Goal: Task Accomplishment & Management: Manage account settings

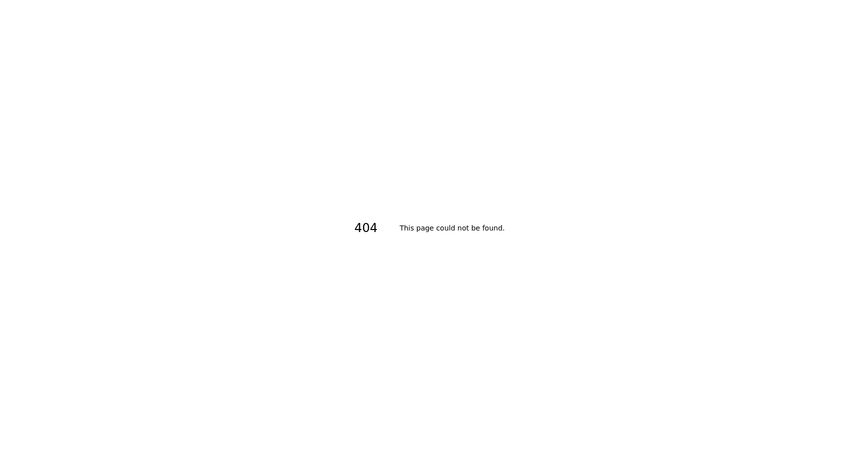
click at [80, 113] on div "404 This page could not be found." at bounding box center [429, 228] width 859 height 456
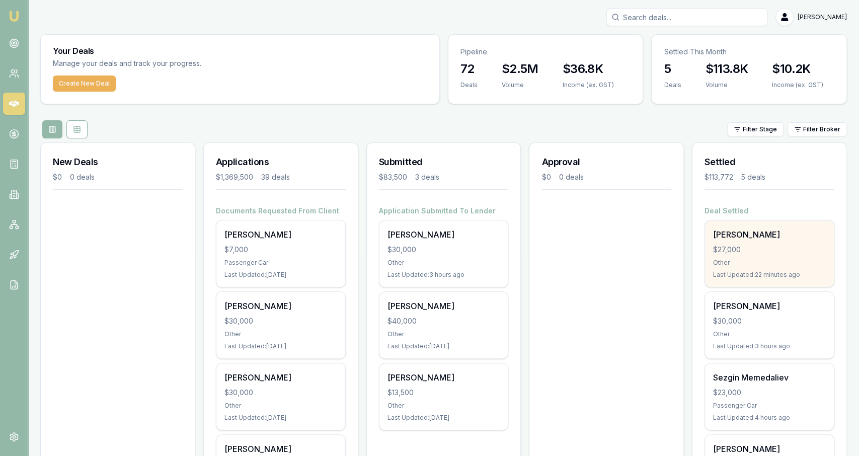
click at [772, 259] on div "Other" at bounding box center [769, 263] width 113 height 8
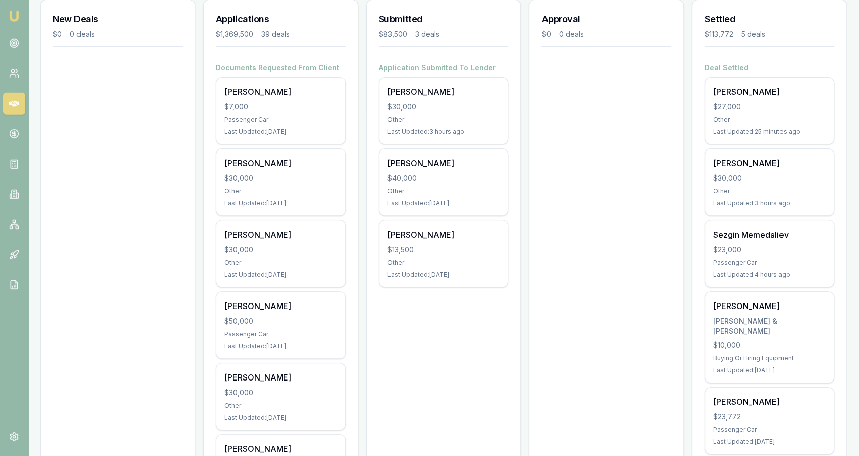
scroll to position [142, 0]
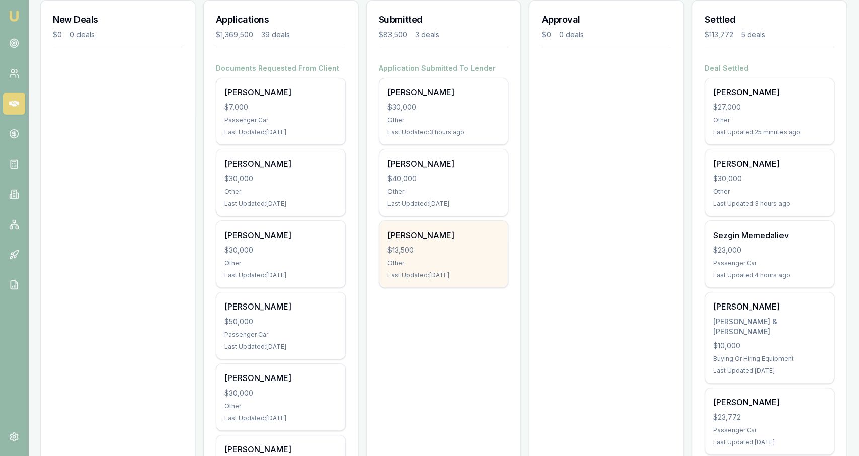
click at [497, 252] on div "$13,500" at bounding box center [444, 250] width 113 height 10
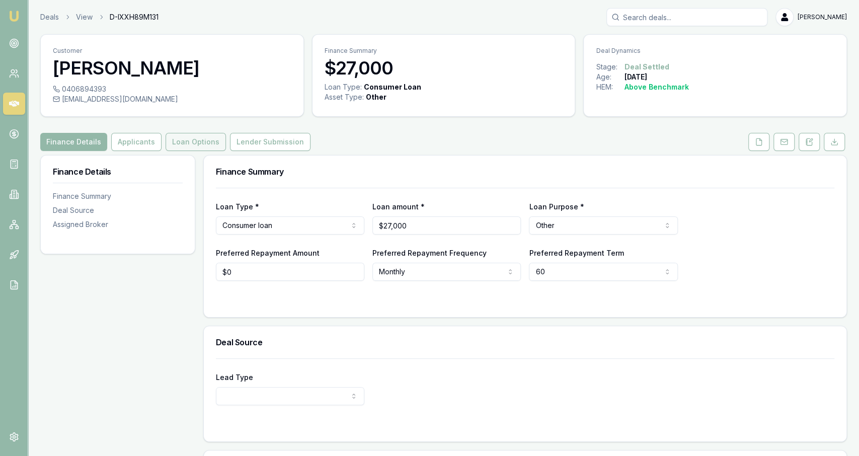
click at [187, 142] on button "Loan Options" at bounding box center [196, 142] width 60 height 18
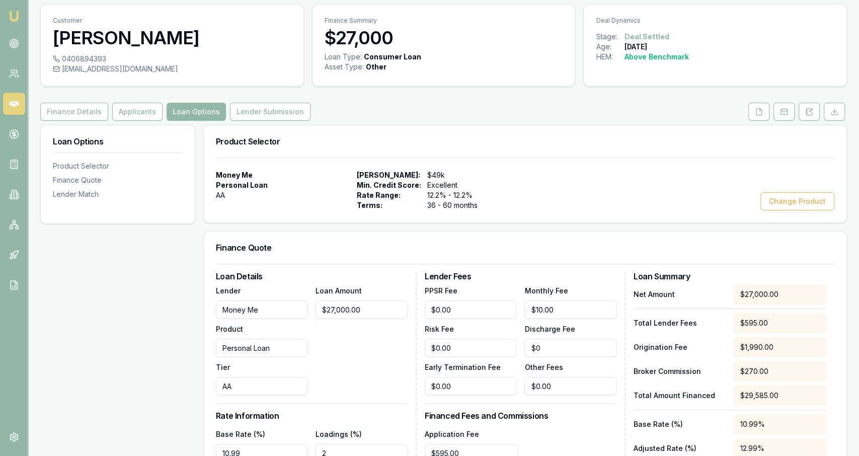
scroll to position [30, 0]
click at [267, 118] on button "Lender Submission" at bounding box center [270, 112] width 81 height 18
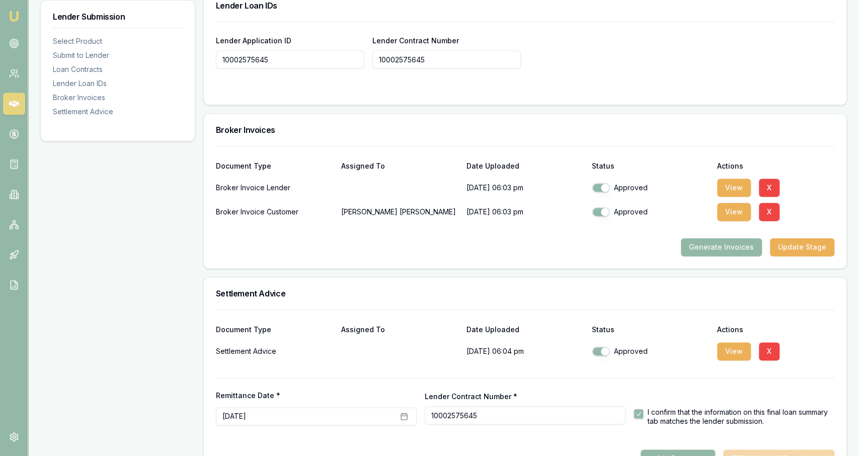
scroll to position [789, 0]
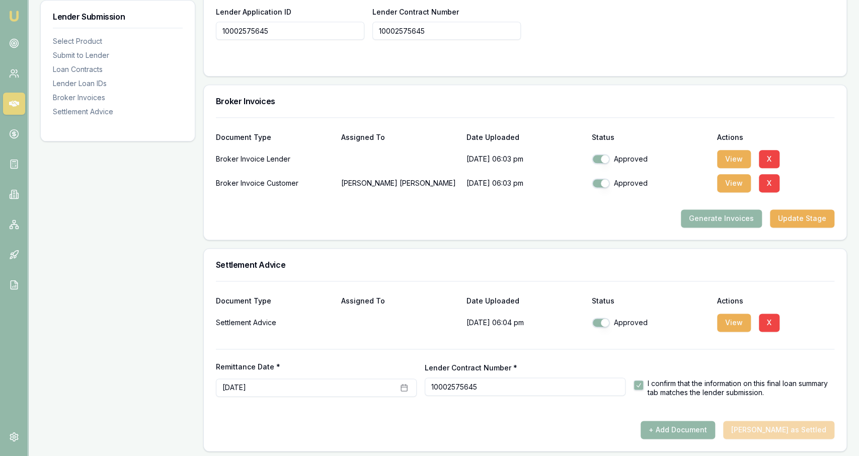
click at [412, 349] on div at bounding box center [525, 349] width 619 height 1
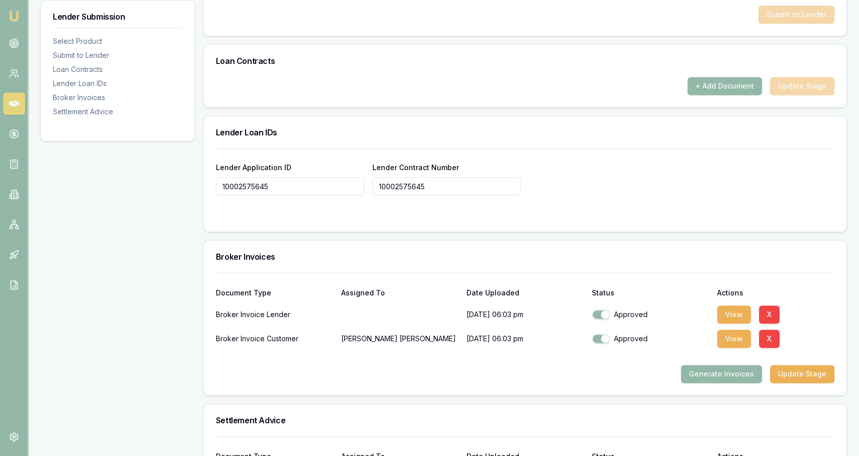
scroll to position [625, 0]
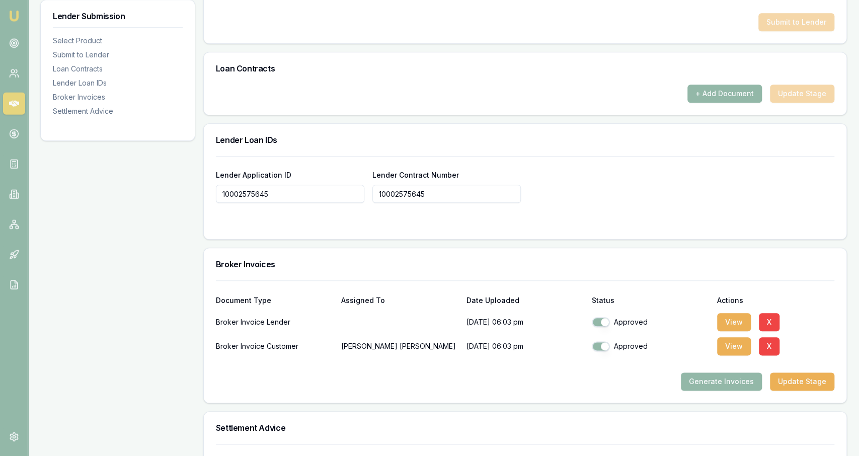
click at [731, 83] on div "Loan Contracts" at bounding box center [525, 69] width 643 height 32
click at [729, 90] on button "+ Add Document" at bounding box center [724, 94] width 74 height 18
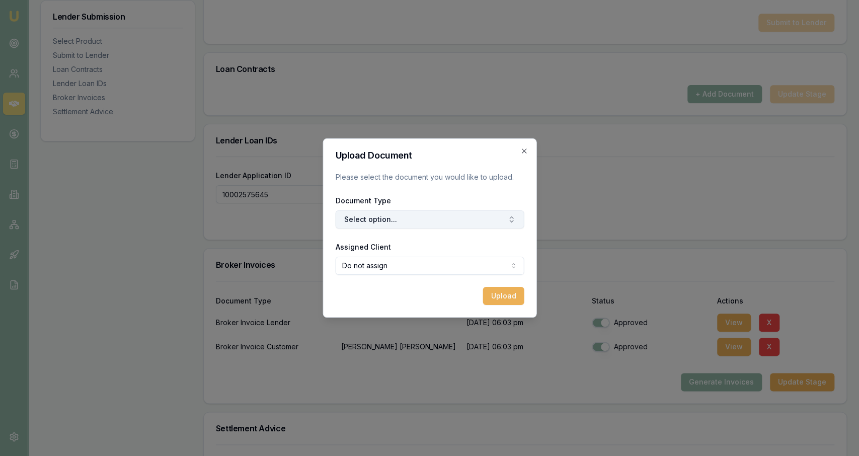
click at [396, 217] on button "Select option..." at bounding box center [429, 219] width 189 height 18
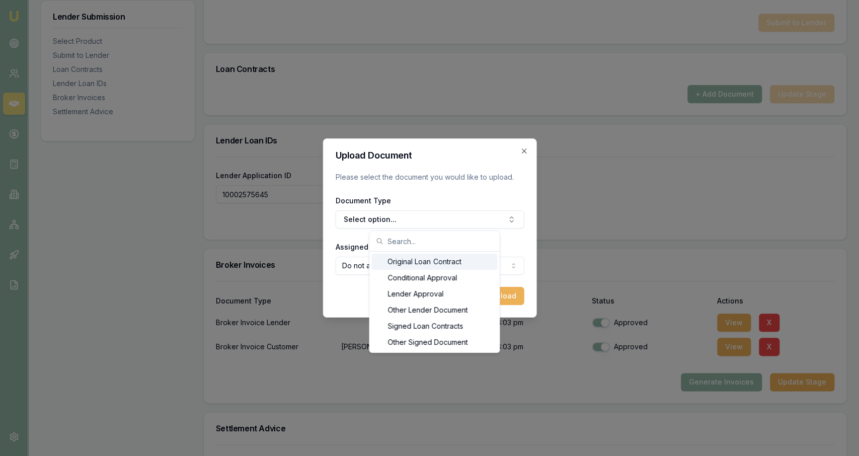
click at [412, 264] on div "Original Loan Contract" at bounding box center [434, 262] width 126 height 16
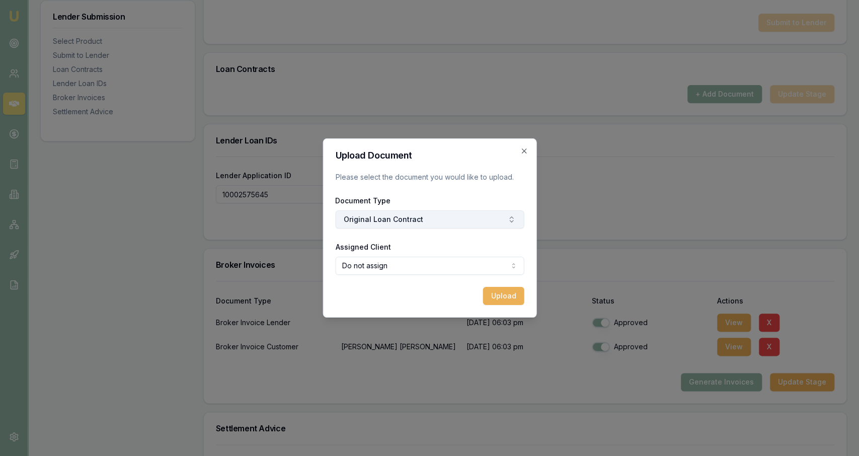
click at [439, 216] on button "Original Loan Contract" at bounding box center [429, 219] width 189 height 18
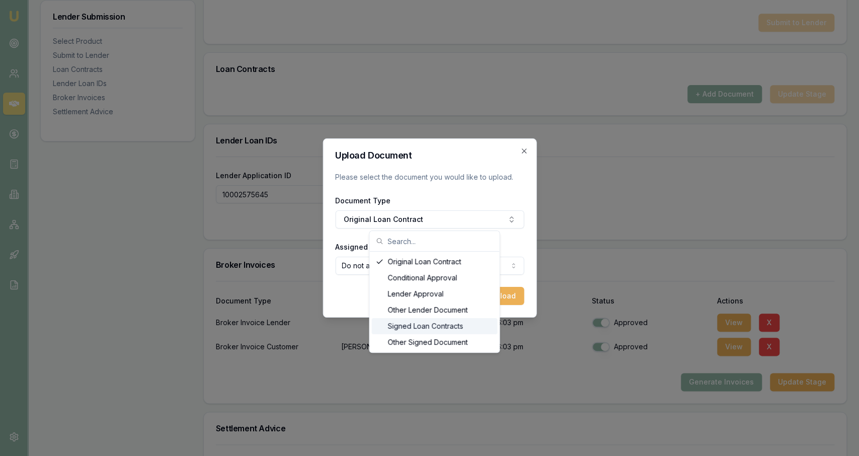
click at [435, 329] on div "Signed Loan Contracts" at bounding box center [434, 326] width 126 height 16
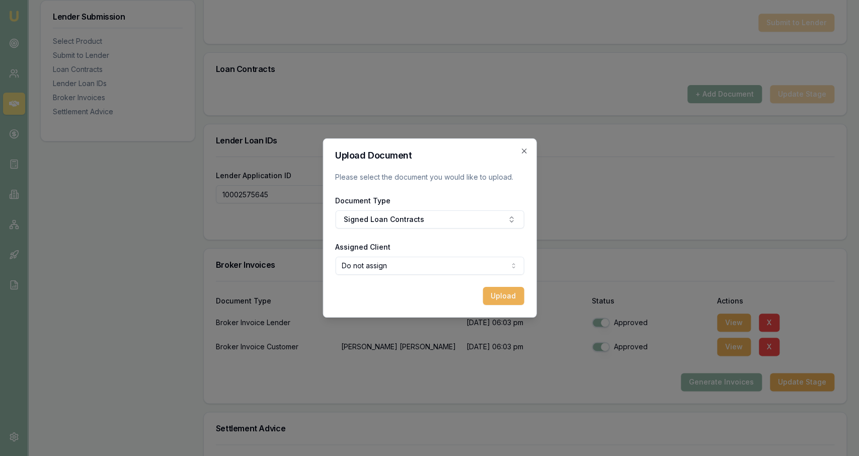
select select "U-6I59S3NZ3G"
click at [513, 299] on button "Upload" at bounding box center [503, 296] width 41 height 18
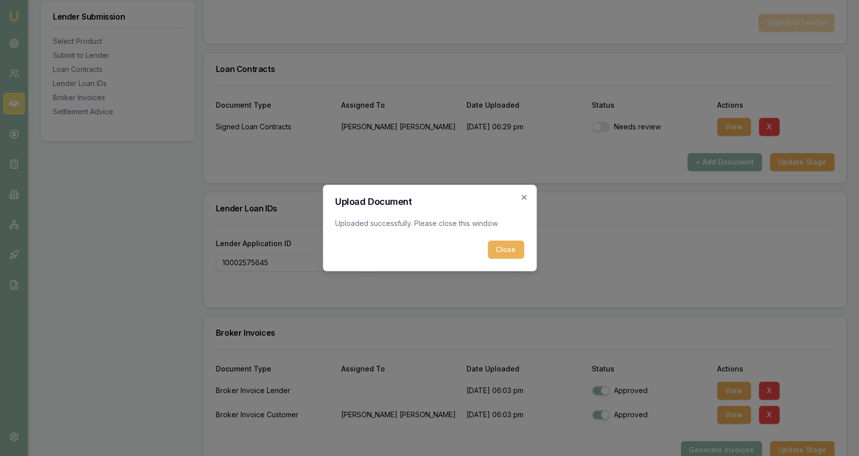
click at [512, 260] on div "Upload Document Uploaded successfully. Please close this window. Close Close" at bounding box center [430, 228] width 214 height 87
click at [512, 256] on button "Close" at bounding box center [506, 250] width 36 height 18
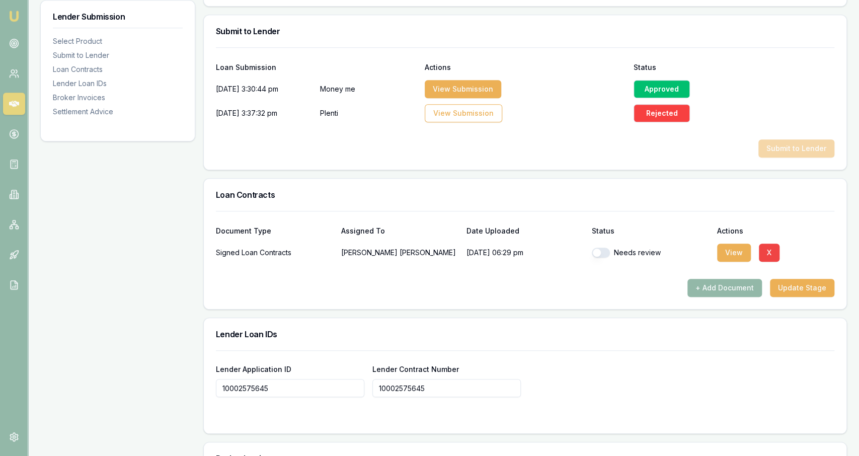
scroll to position [498, 0]
click at [601, 244] on div "Needs review" at bounding box center [650, 254] width 117 height 20
click at [603, 253] on button "button" at bounding box center [601, 254] width 18 height 10
checkbox input "true"
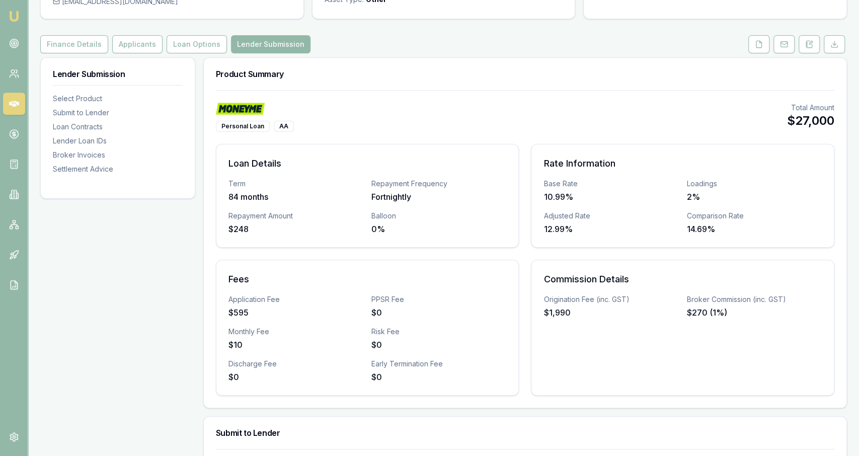
scroll to position [97, 0]
click at [185, 40] on button "Loan Options" at bounding box center [197, 45] width 60 height 18
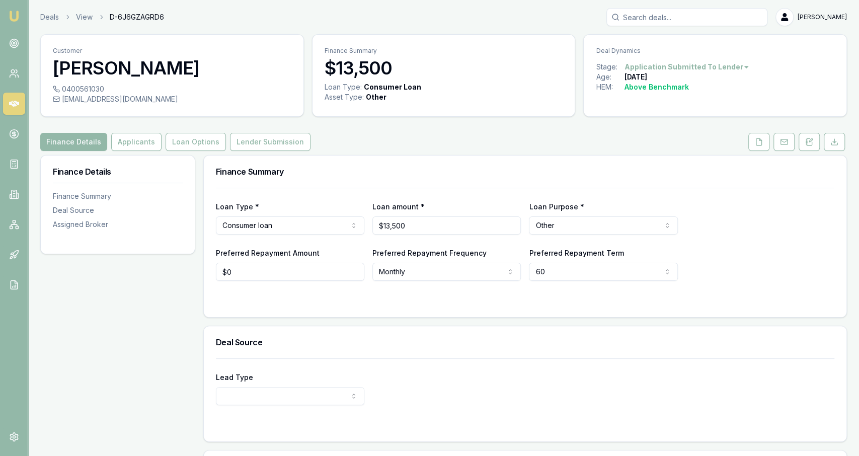
click at [703, 70] on html "Emu Broker Deals View D-6J6GZAGRD6 [PERSON_NAME] Toggle Menu Customer [PERSON_N…" at bounding box center [429, 228] width 859 height 456
click at [681, 194] on div "- Other" at bounding box center [683, 198] width 59 height 16
click at [53, 18] on link "Deals" at bounding box center [49, 17] width 19 height 10
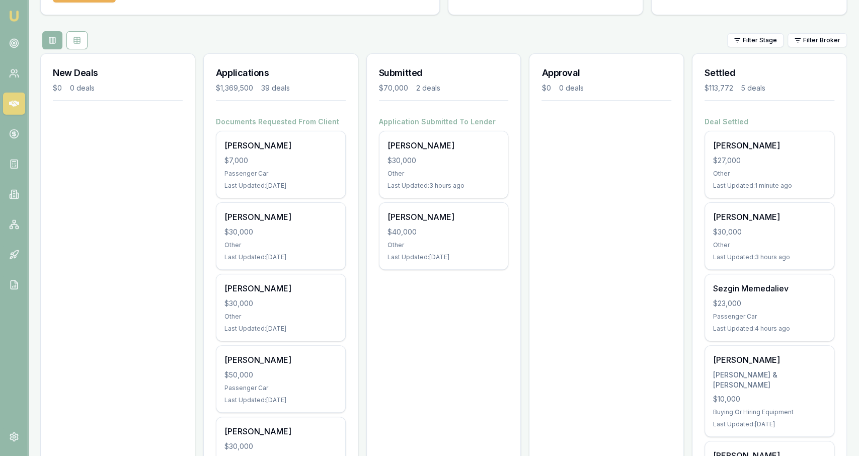
scroll to position [91, 0]
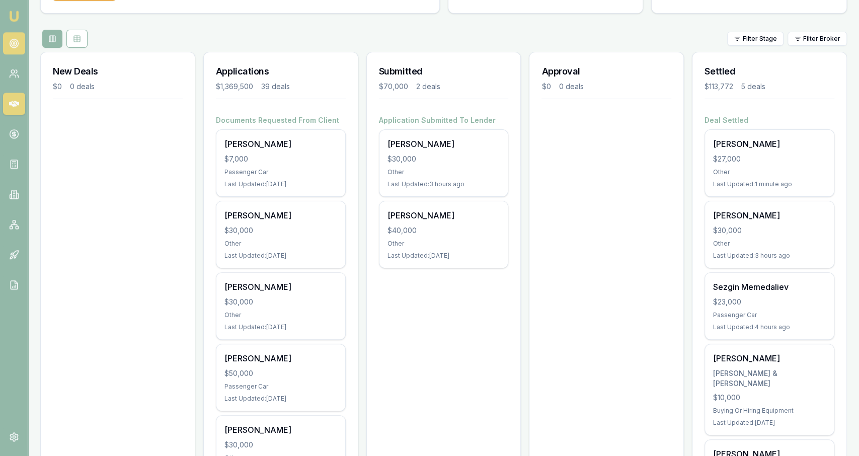
click at [10, 34] on link at bounding box center [14, 43] width 22 height 22
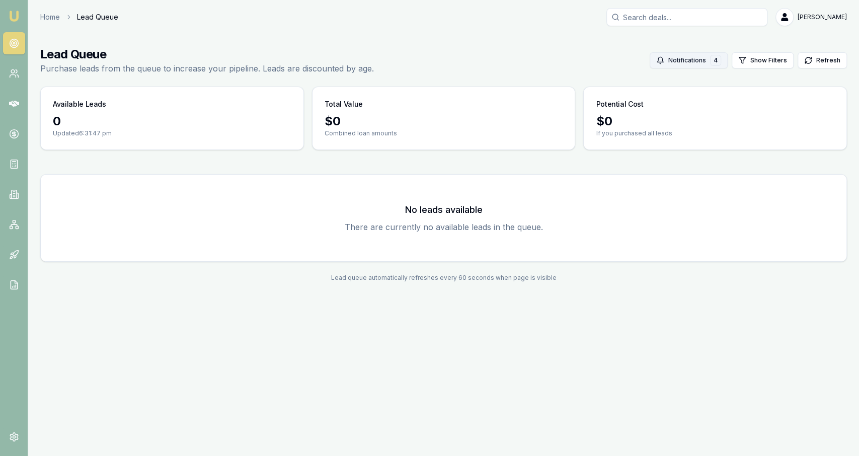
click at [701, 59] on button "Notifications 4" at bounding box center [689, 60] width 78 height 16
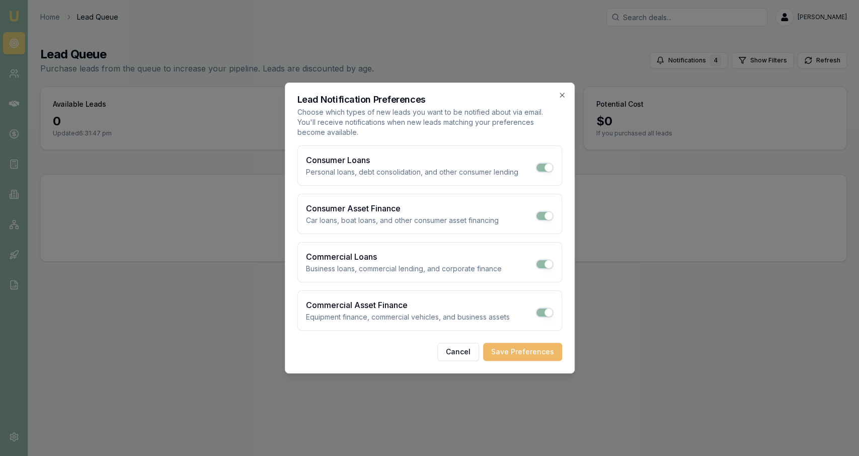
click at [546, 348] on button "Save Preferences" at bounding box center [522, 352] width 79 height 18
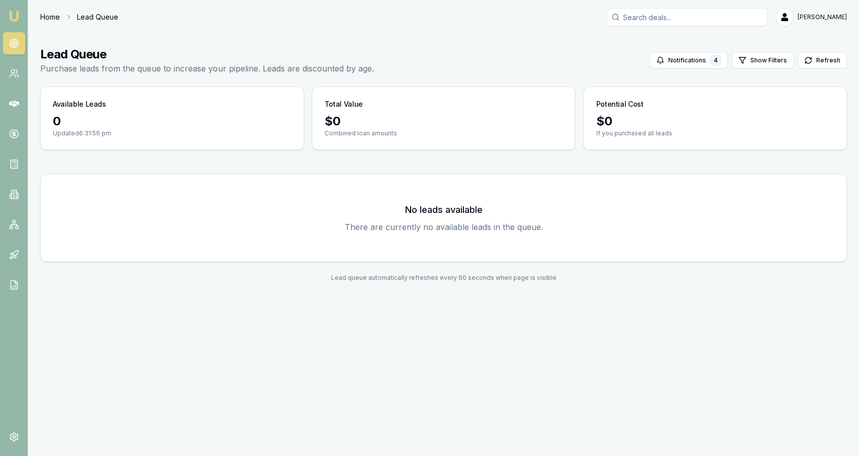
click at [50, 19] on link "Home" at bounding box center [50, 17] width 20 height 10
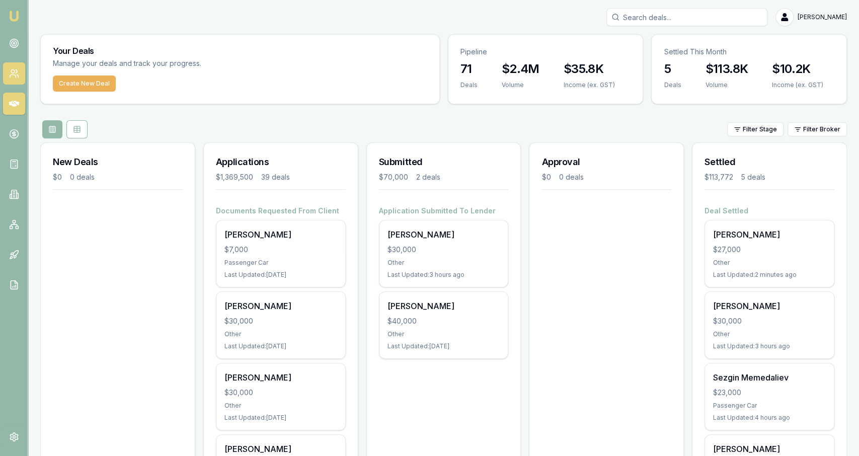
click at [18, 82] on link at bounding box center [14, 73] width 22 height 22
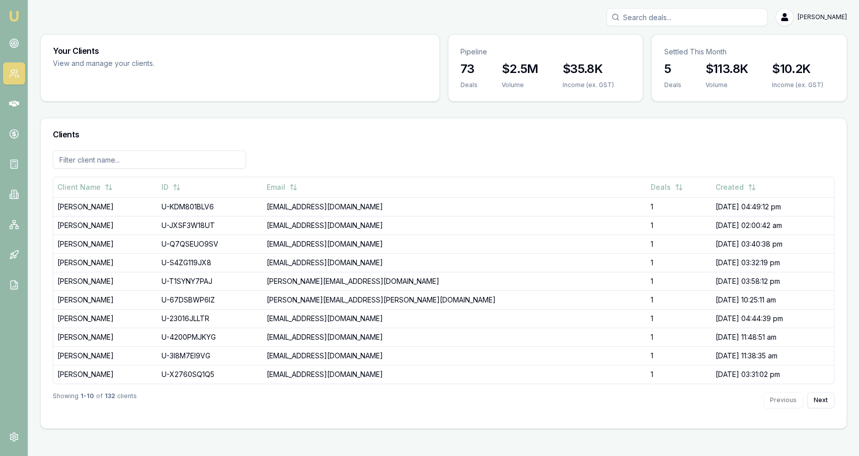
click at [15, 90] on nav "Emu Broker" at bounding box center [14, 152] width 28 height 304
click at [20, 101] on link at bounding box center [14, 104] width 22 height 22
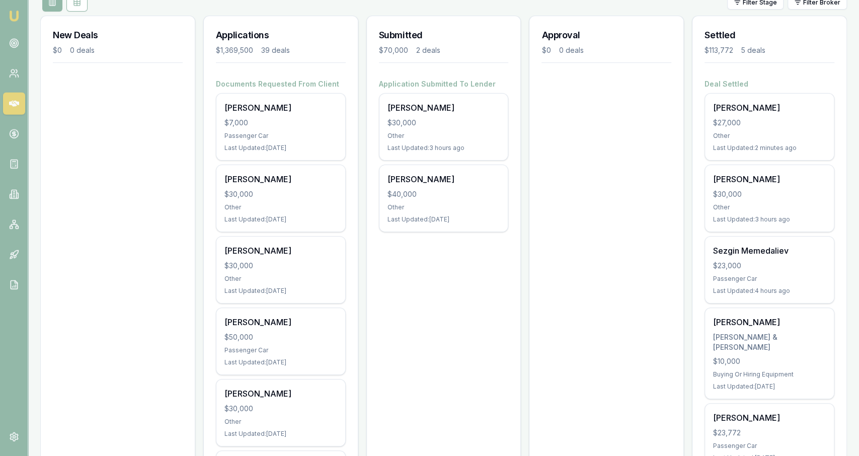
scroll to position [127, 0]
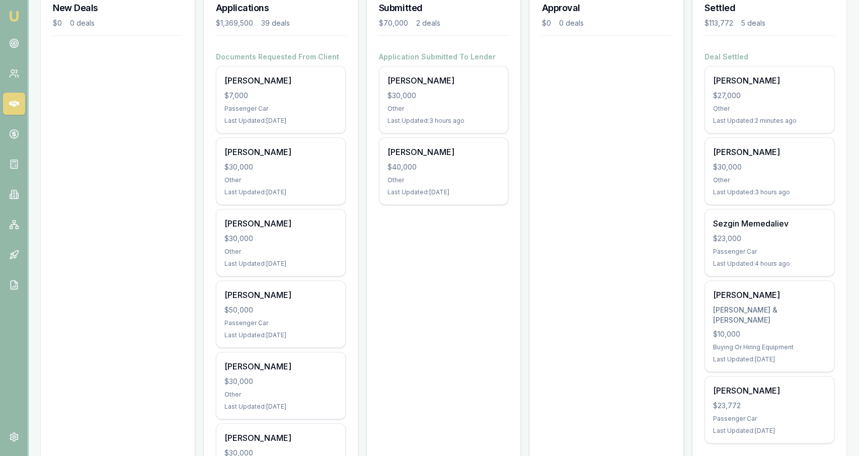
scroll to position [154, 0]
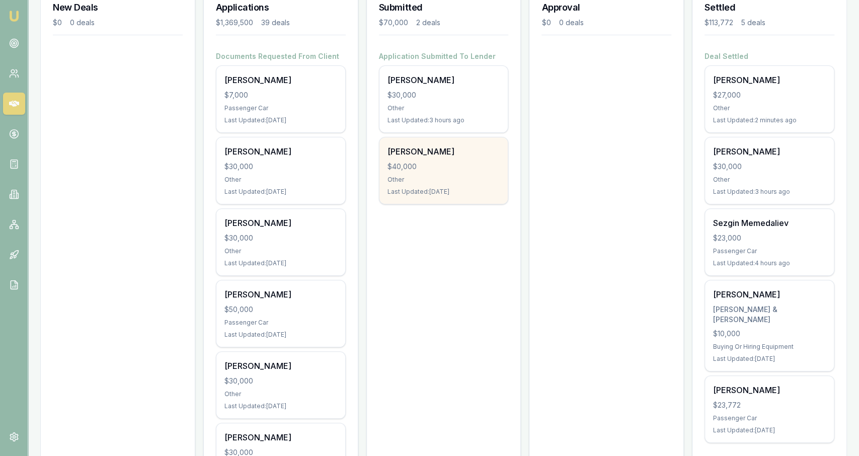
click at [499, 145] on div "[PERSON_NAME]" at bounding box center [444, 151] width 113 height 12
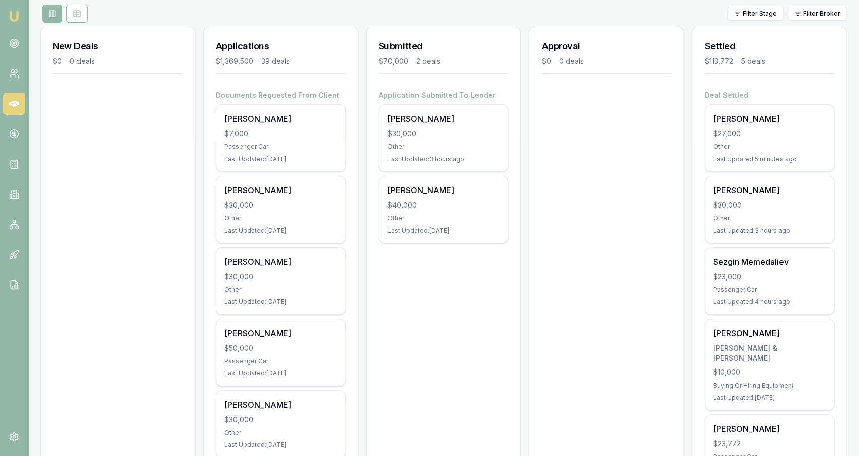
scroll to position [91, 0]
